Goal: Transaction & Acquisition: Obtain resource

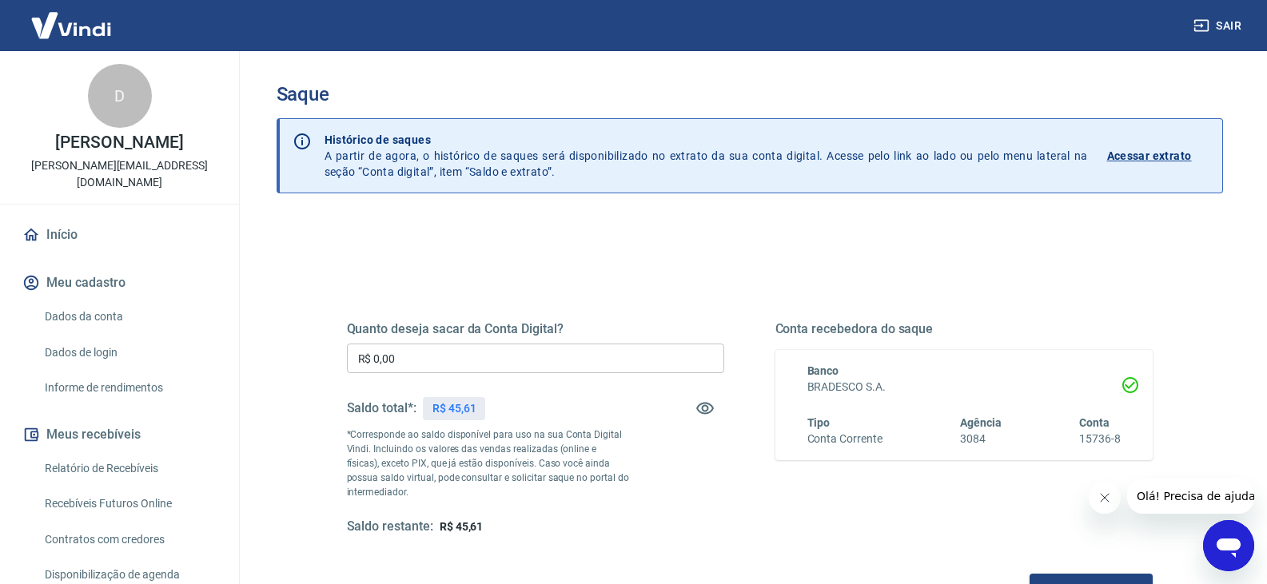
click at [425, 364] on input "R$ 0,00" at bounding box center [535, 359] width 377 height 30
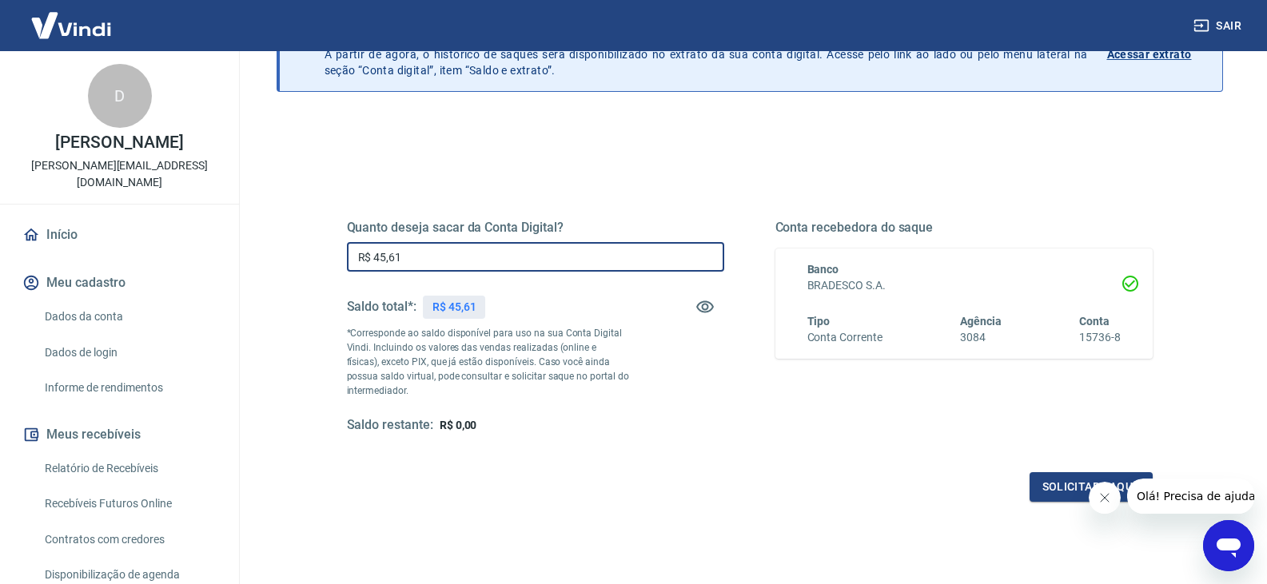
scroll to position [160, 0]
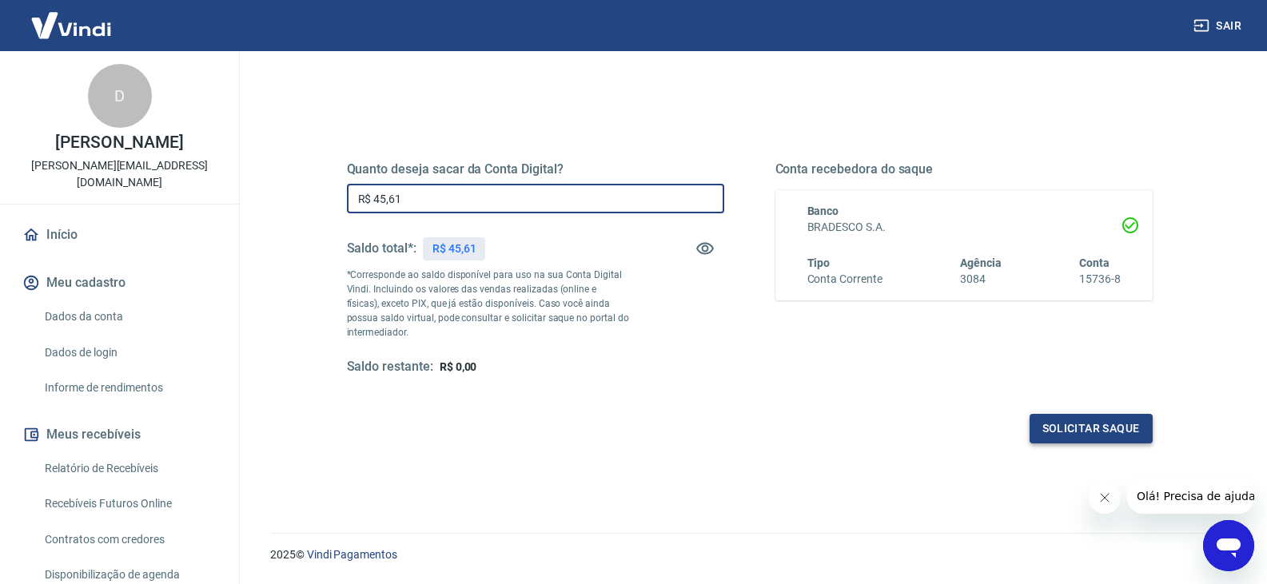
type input "R$ 45,61"
click at [1093, 427] on button "Solicitar saque" at bounding box center [1090, 429] width 123 height 30
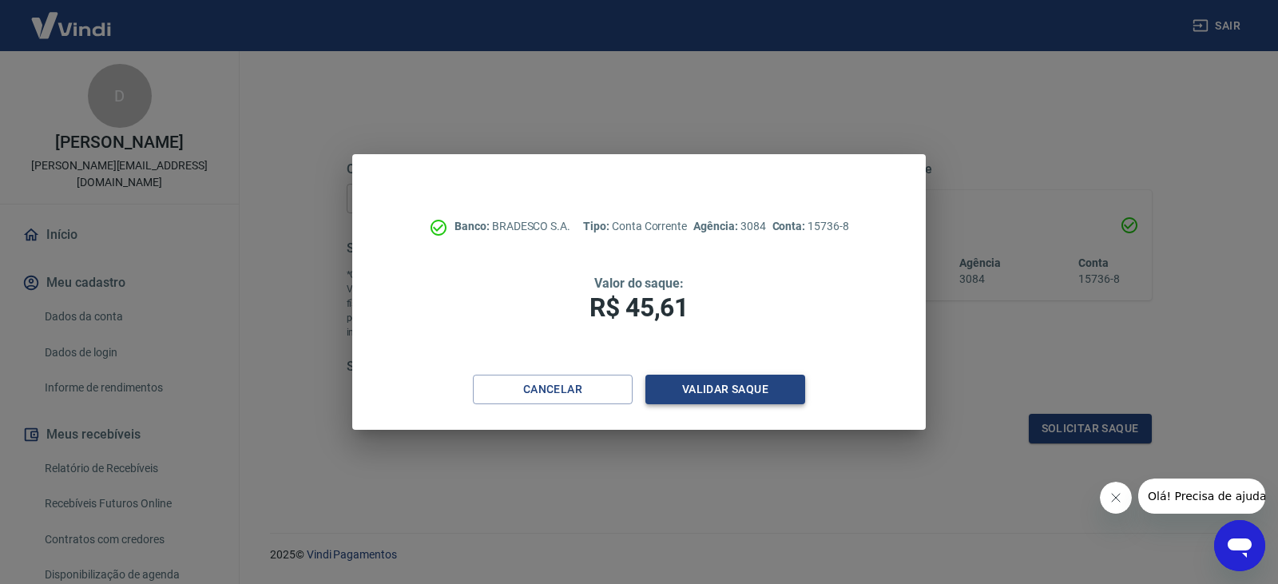
click at [743, 397] on button "Validar saque" at bounding box center [726, 390] width 160 height 30
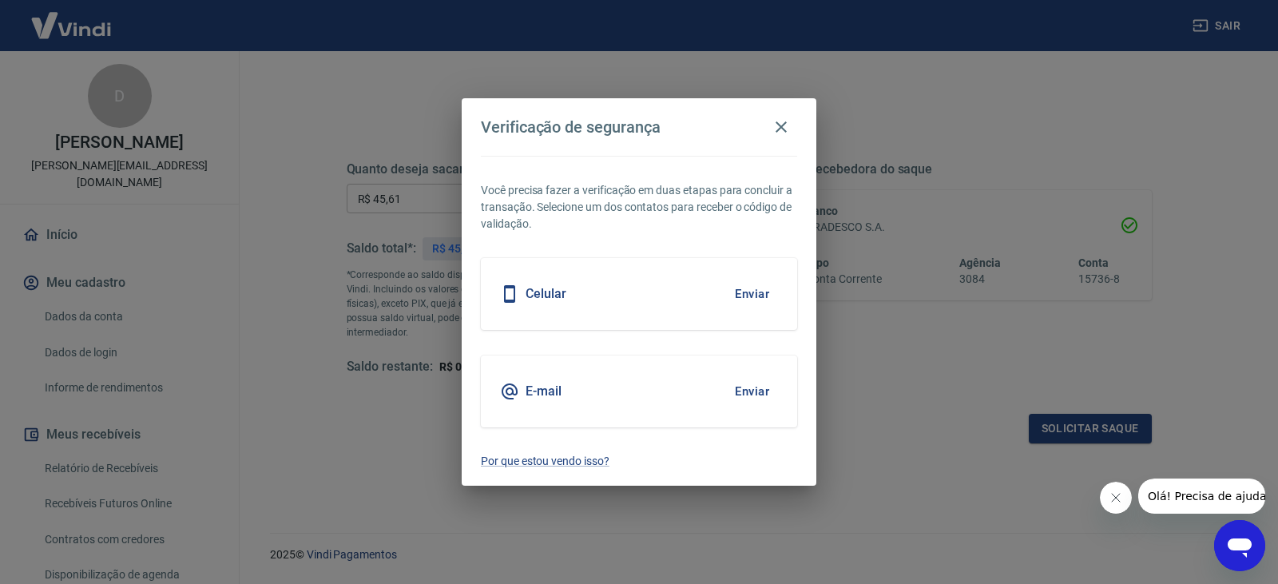
click at [729, 288] on button "Enviar" at bounding box center [752, 294] width 52 height 34
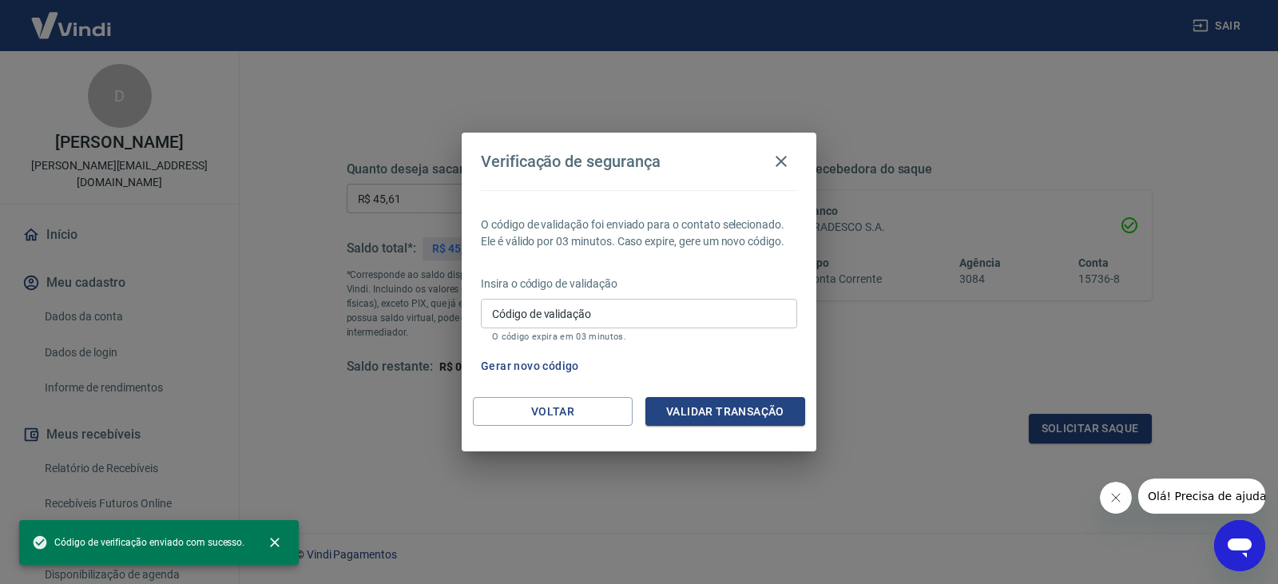
click at [637, 325] on input "Código de validação" at bounding box center [639, 314] width 316 height 30
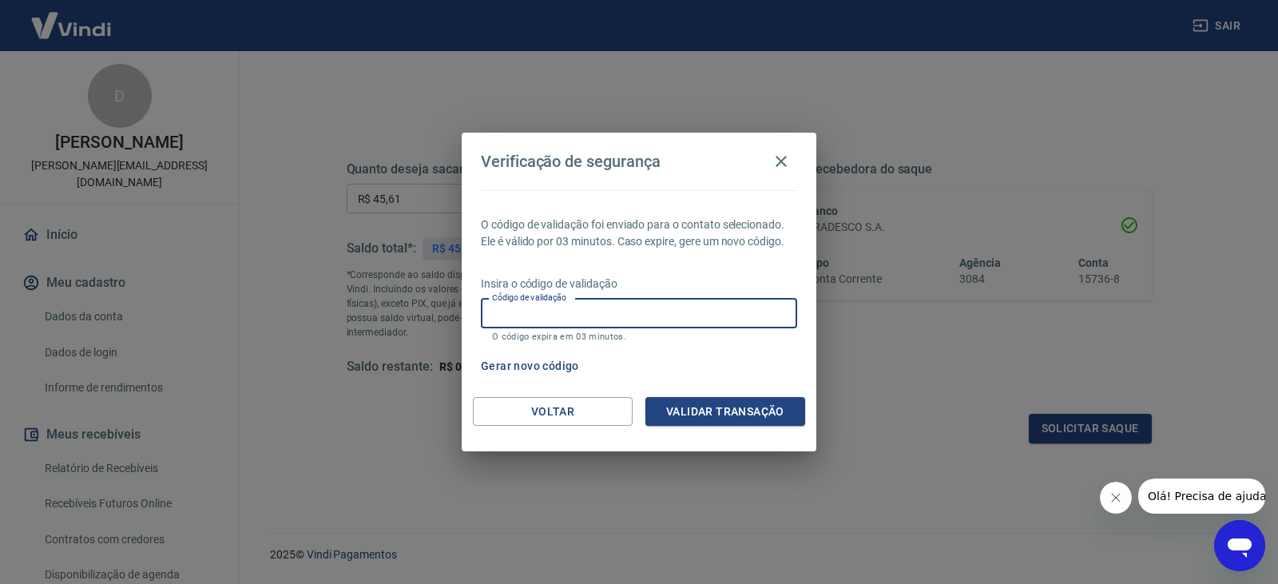
click at [559, 299] on div "Código de validação Código de validação O código expira em 03 minutos." at bounding box center [639, 320] width 316 height 43
click at [573, 305] on input "Código de validação" at bounding box center [639, 314] width 316 height 30
click at [497, 307] on input "Código de validação" at bounding box center [639, 314] width 316 height 30
click at [713, 315] on input "Código de validação" at bounding box center [639, 314] width 316 height 30
click at [548, 356] on button "Gerar novo código" at bounding box center [530, 367] width 111 height 30
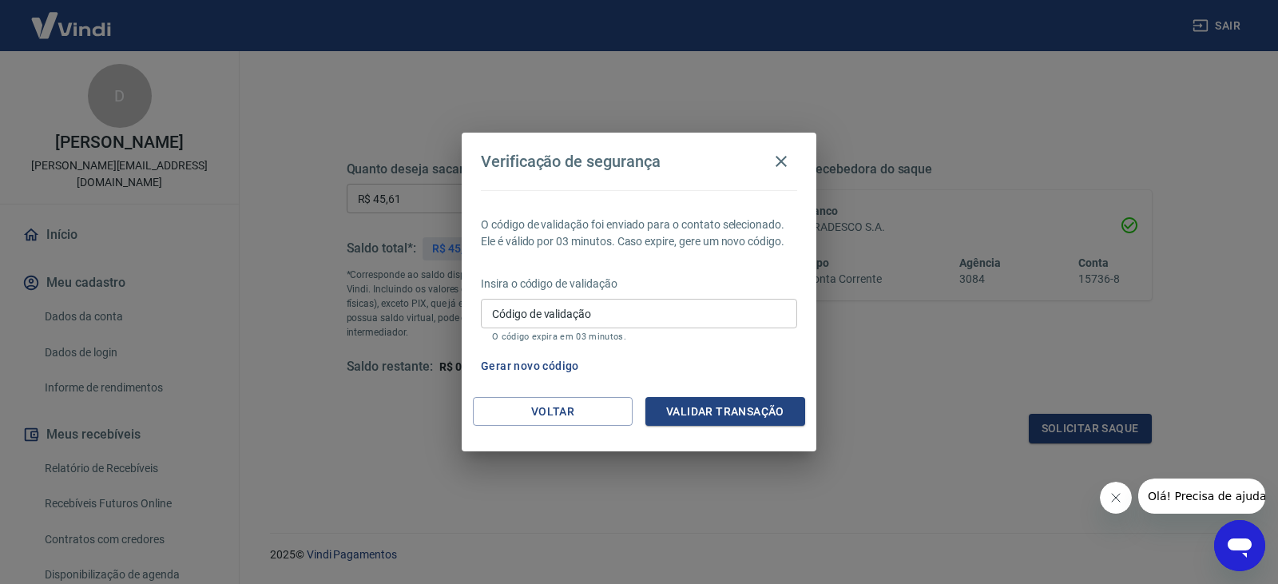
click at [532, 328] on input "Código de validação" at bounding box center [639, 314] width 316 height 30
click at [777, 159] on icon "button" at bounding box center [781, 161] width 19 height 19
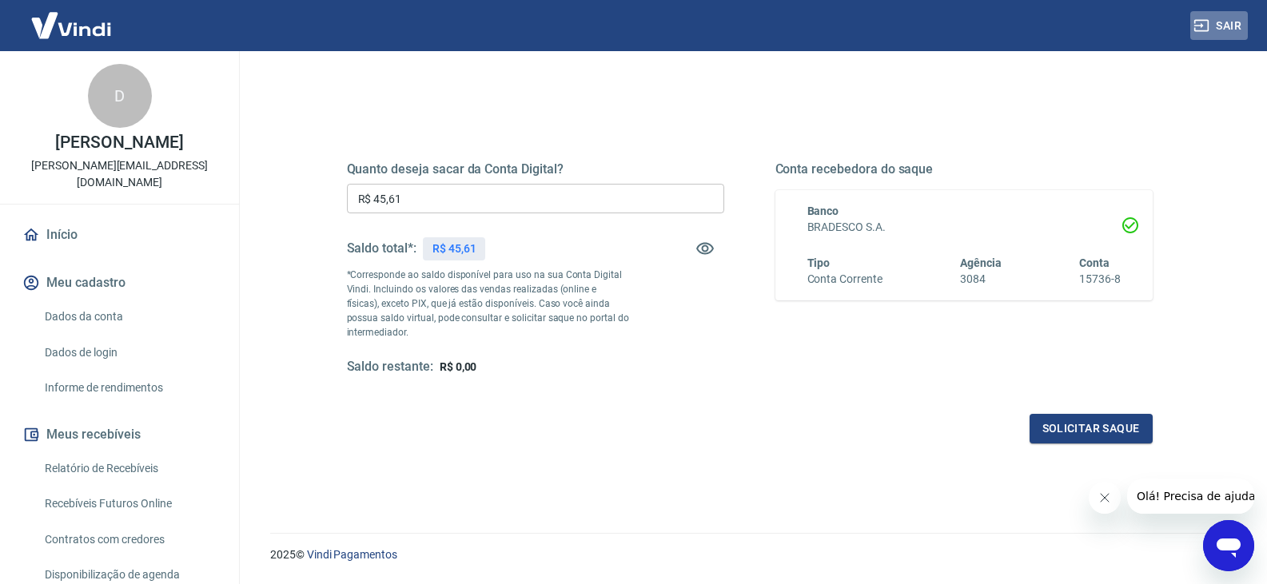
drag, startPoint x: 1222, startPoint y: 35, endPoint x: 1211, endPoint y: 43, distance: 13.1
click at [1221, 35] on button "Sair" at bounding box center [1219, 26] width 58 height 30
